Goal: Navigation & Orientation: Find specific page/section

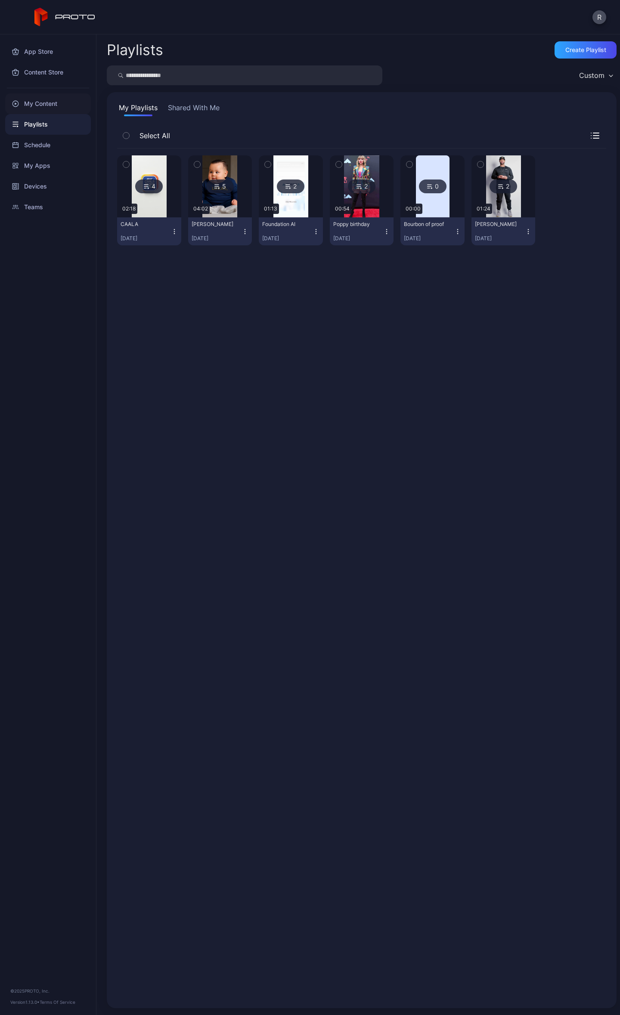
click at [38, 100] on div "My Content" at bounding box center [48, 103] width 86 height 21
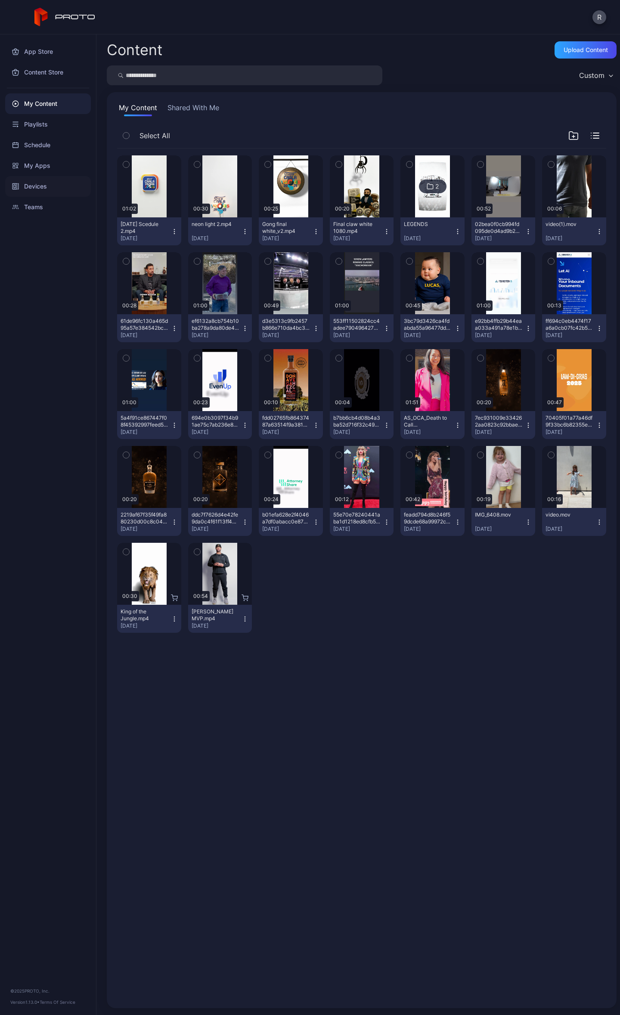
click at [49, 186] on div "Devices" at bounding box center [48, 186] width 86 height 21
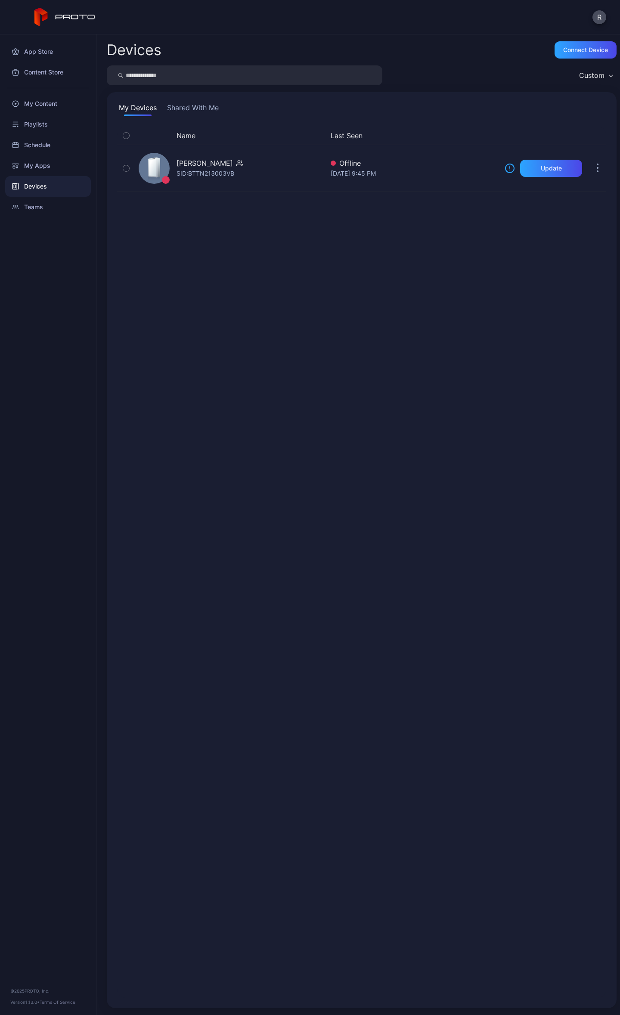
click at [44, 91] on div at bounding box center [48, 88] width 96 height 11
click at [52, 104] on div "My Content" at bounding box center [48, 103] width 86 height 21
